Goal: Task Accomplishment & Management: Manage account settings

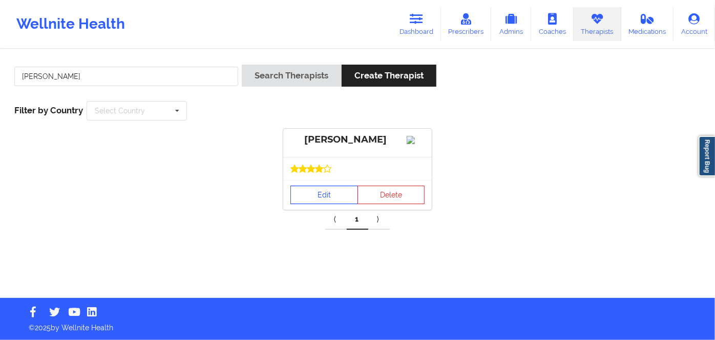
click at [302, 204] on link "Edit" at bounding box center [324, 194] width 68 height 18
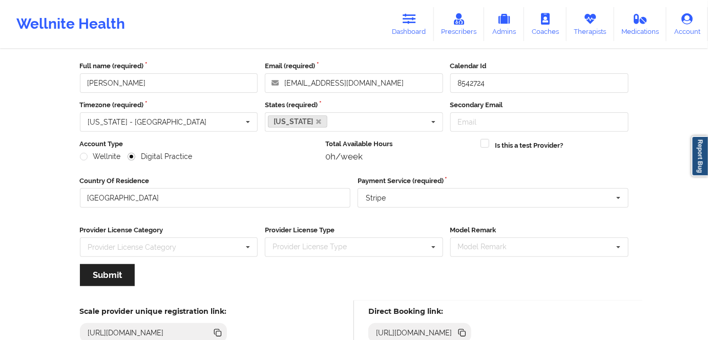
scroll to position [119, 0]
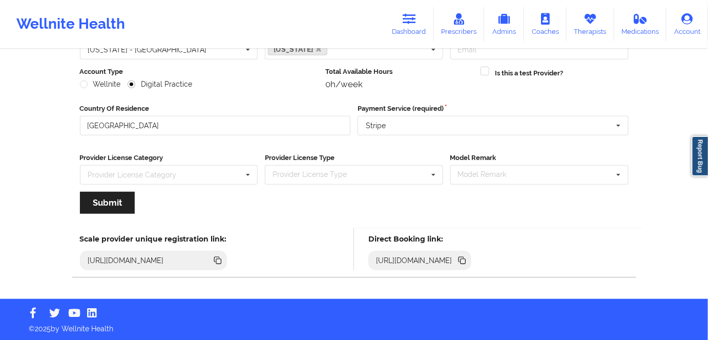
click at [468, 263] on icon at bounding box center [461, 260] width 11 height 11
click at [468, 257] on icon at bounding box center [461, 260] width 11 height 11
click at [466, 261] on icon at bounding box center [462, 261] width 5 height 5
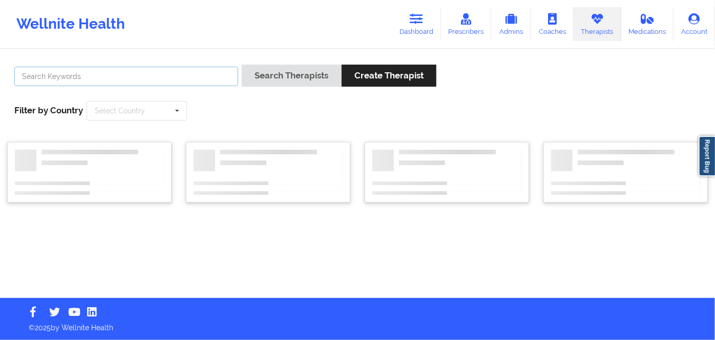
click at [195, 76] on input "text" at bounding box center [126, 76] width 224 height 19
paste input "[PERSON_NAME]"
type input "LENNARD LATHAN"
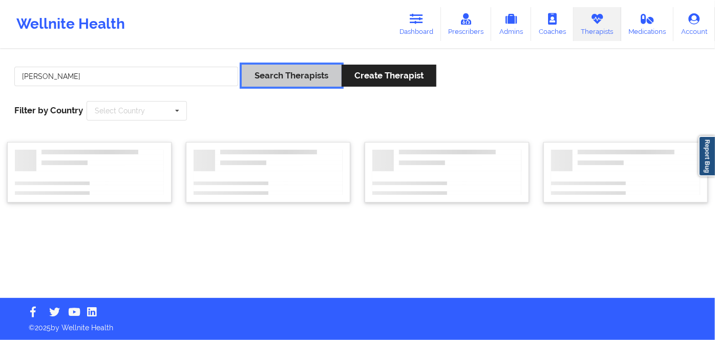
click at [269, 69] on button "Search Therapists" at bounding box center [291, 76] width 99 height 22
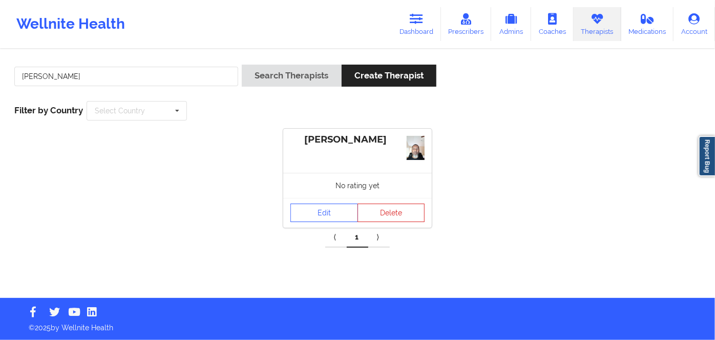
click at [304, 194] on div "No rating yet" at bounding box center [357, 185] width 149 height 25
click at [313, 212] on link "Edit" at bounding box center [324, 212] width 68 height 18
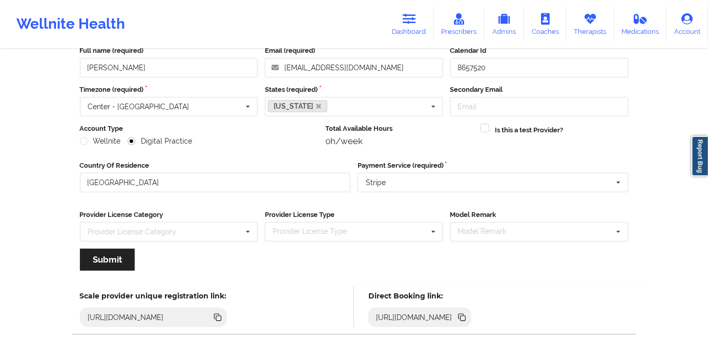
scroll to position [119, 0]
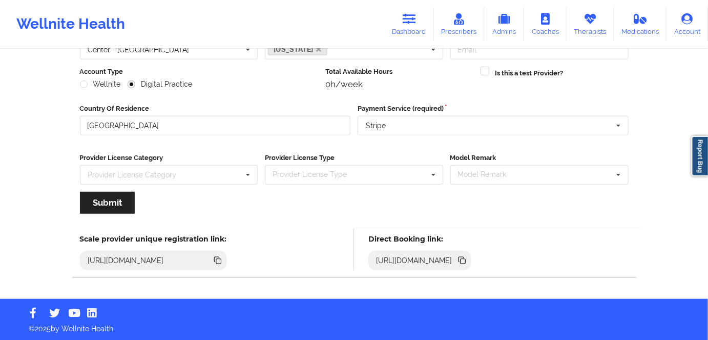
click at [466, 260] on icon at bounding box center [462, 261] width 5 height 5
click at [466, 261] on icon at bounding box center [462, 261] width 5 height 5
